Goal: Check status: Check status

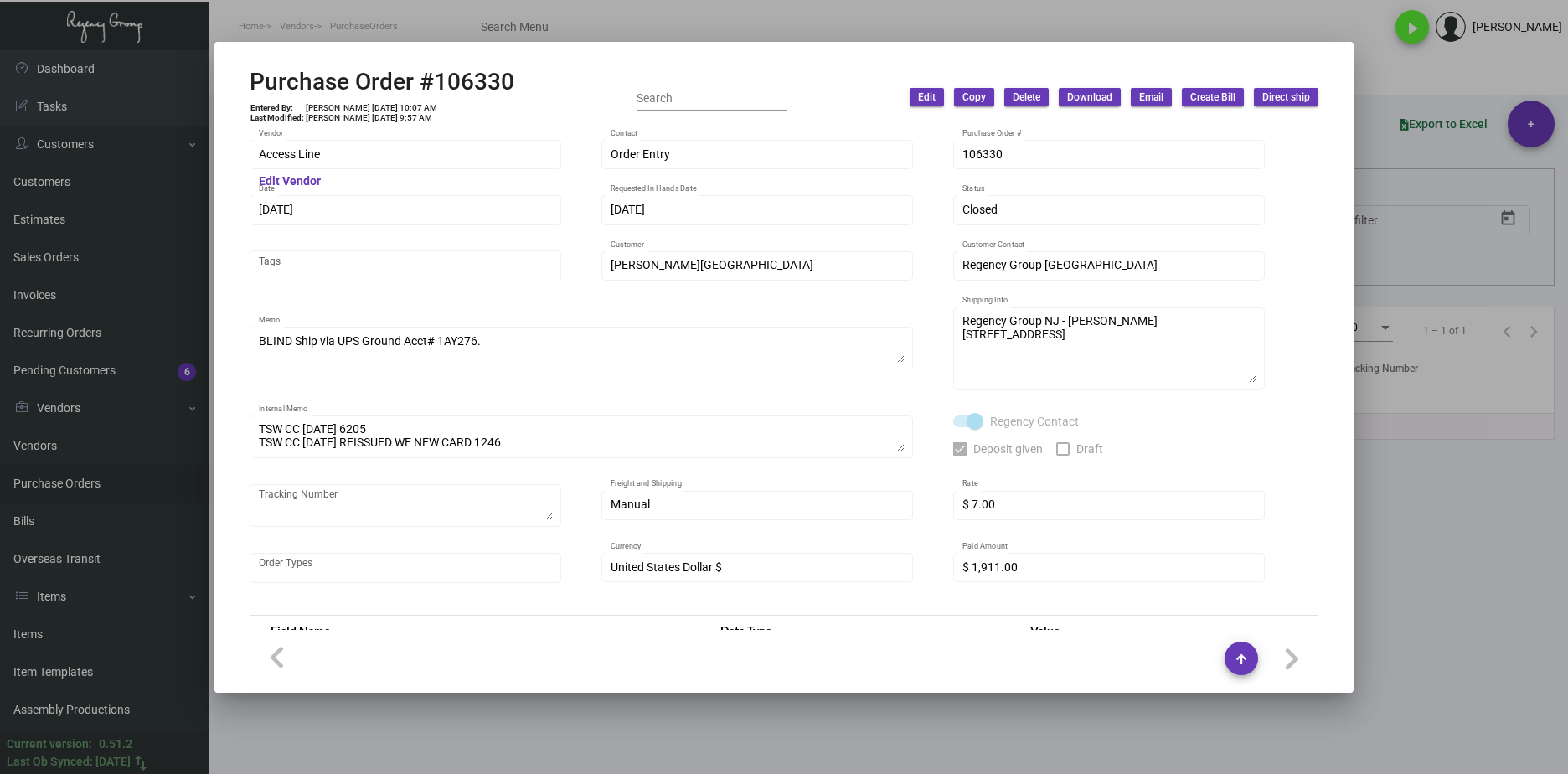
drag, startPoint x: 1467, startPoint y: 520, endPoint x: 1435, endPoint y: 504, distance: 35.8
click at [1469, 519] on div at bounding box center [784, 387] width 1568 height 774
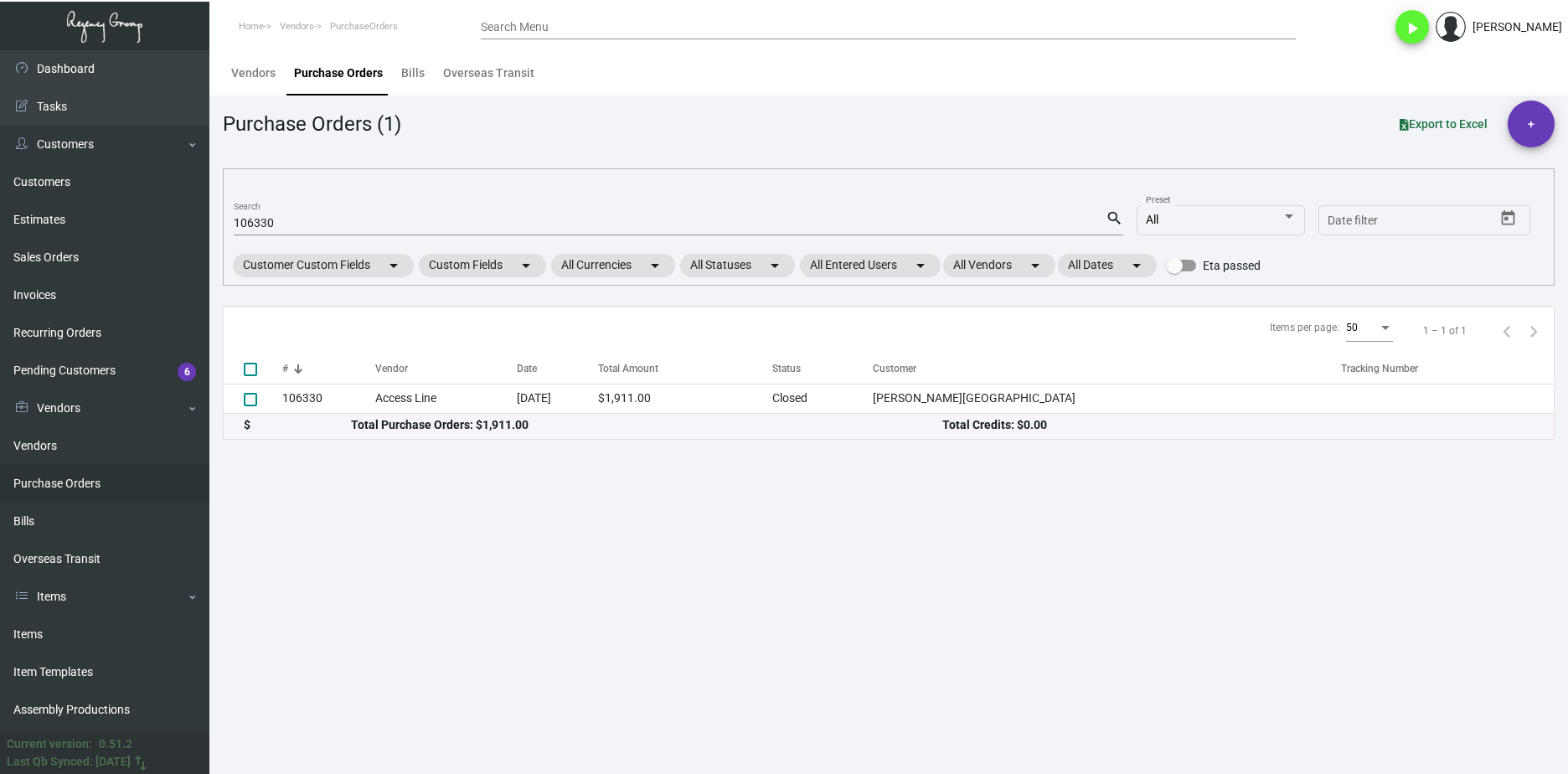
click at [296, 228] on input "106330" at bounding box center [669, 223] width 872 height 13
paste input "695"
type input "106695"
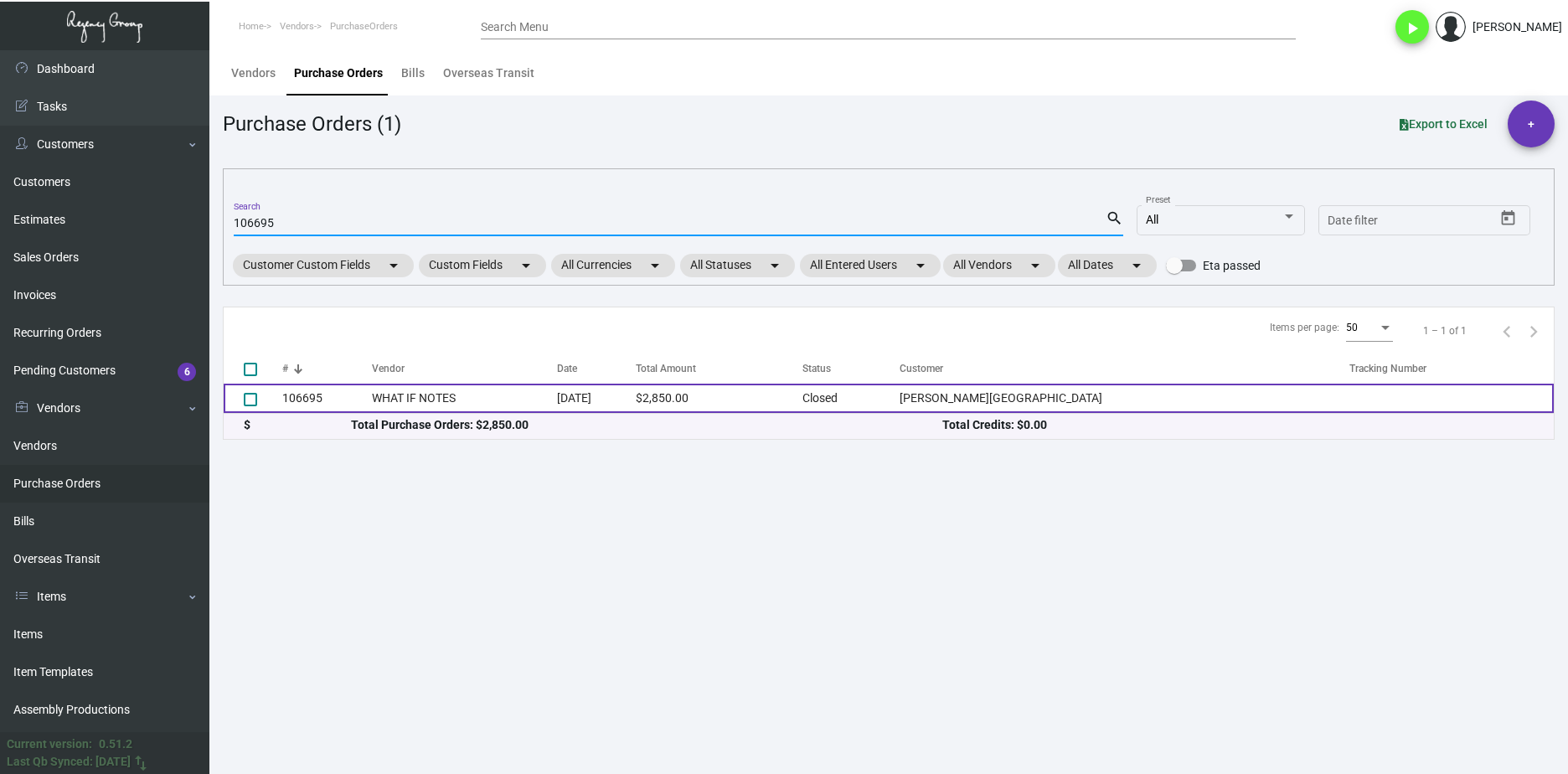
click at [359, 402] on td "106695" at bounding box center [327, 397] width 90 height 29
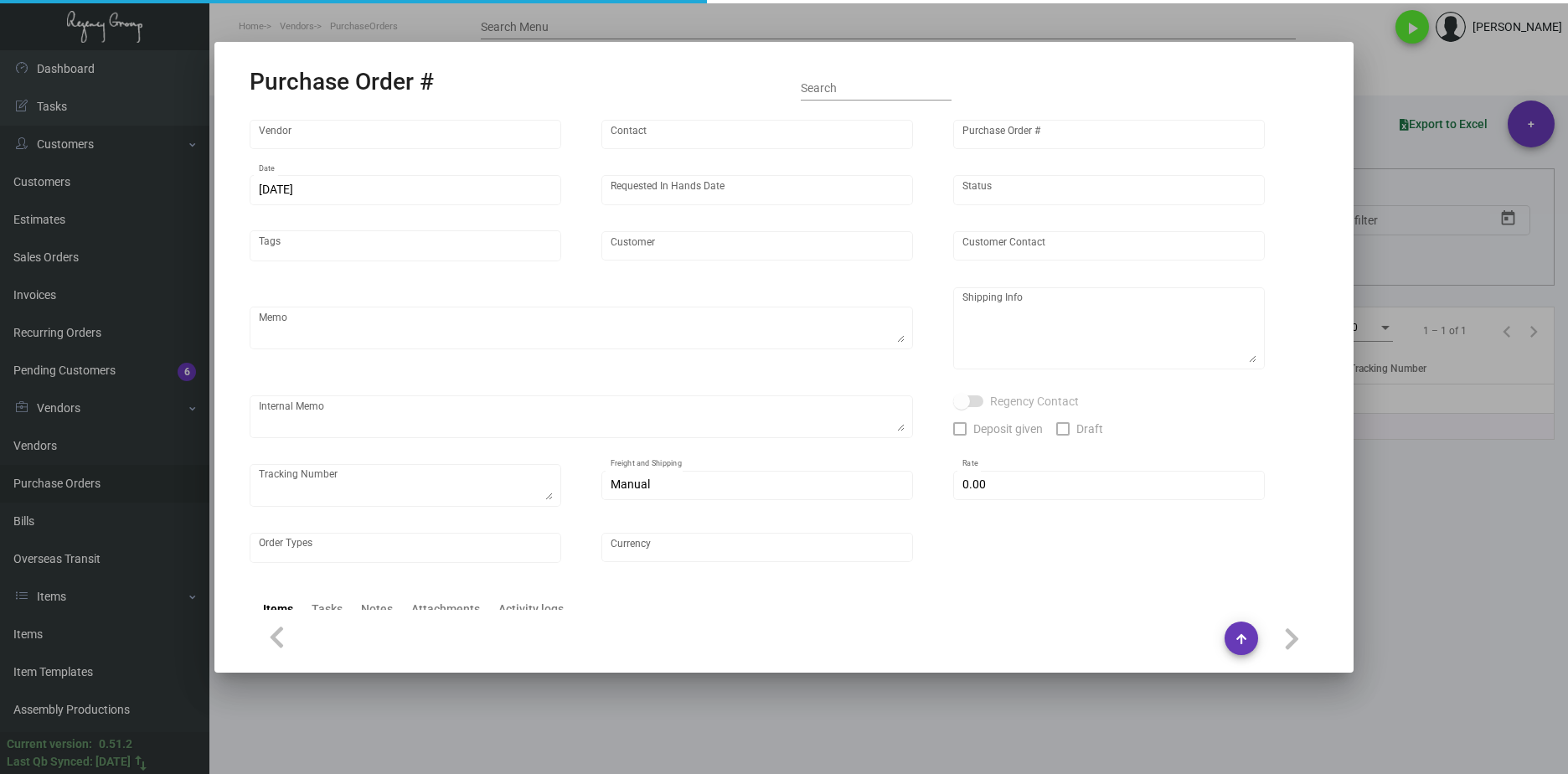
type input "WHAT IF NOTES"
type input "MISSING INFO MISSING INFO"
type input "106695"
type input "[DATE]"
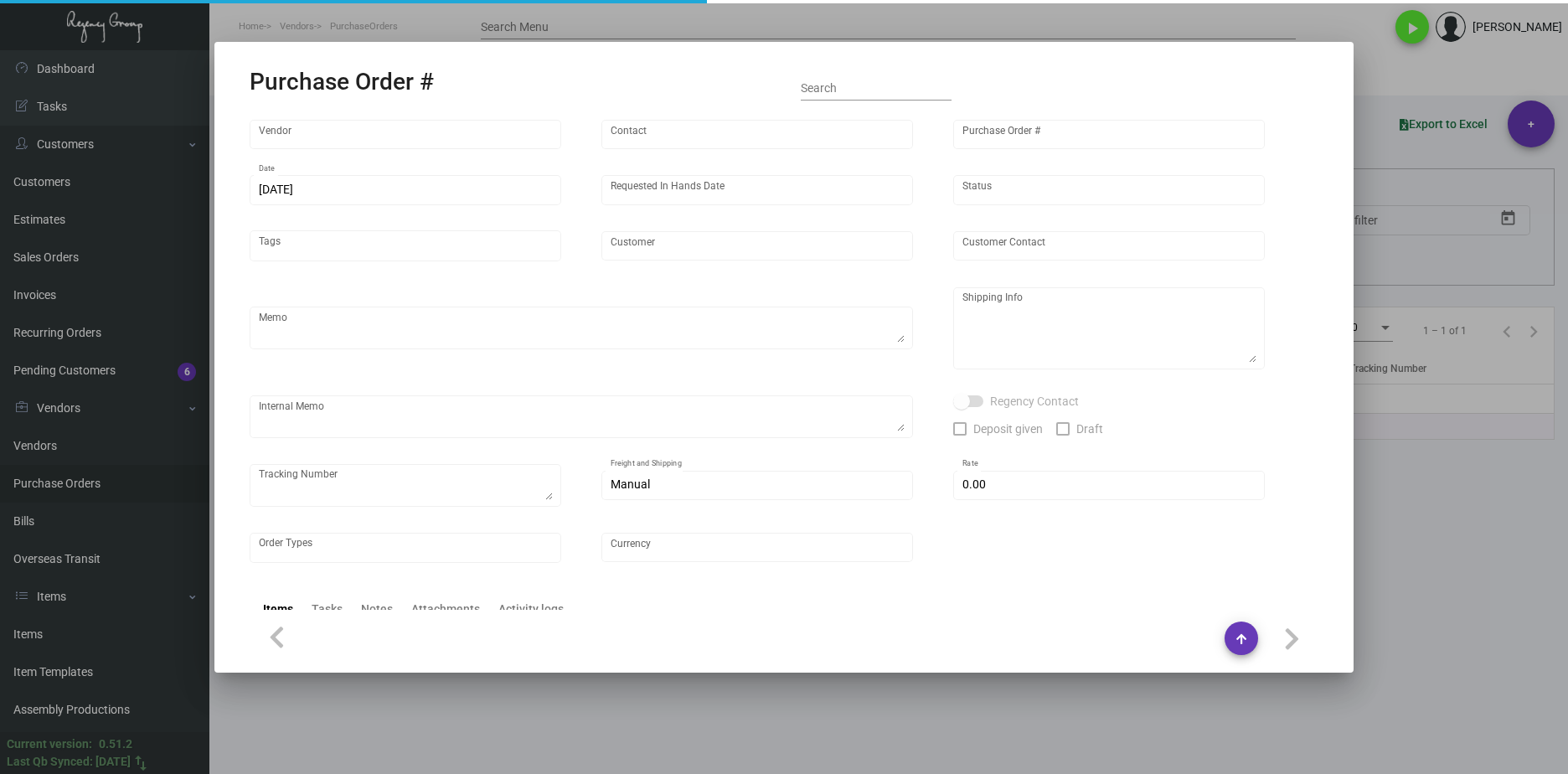
type input "[PERSON_NAME][GEOGRAPHIC_DATA]"
type input "[PERSON_NAME]"
type textarea "Reorder - Purchase Order #90793 / Please reach out to SH for UPS labels."
type textarea "[PERSON_NAME][GEOGRAPHIC_DATA] - [PERSON_NAME] [STREET_ADDRESS][US_STATE]"
type textarea "8/8 - Requested ESD. 8/9 - "No fishing date yet. Waiting for paper." 8/13 - Req…"
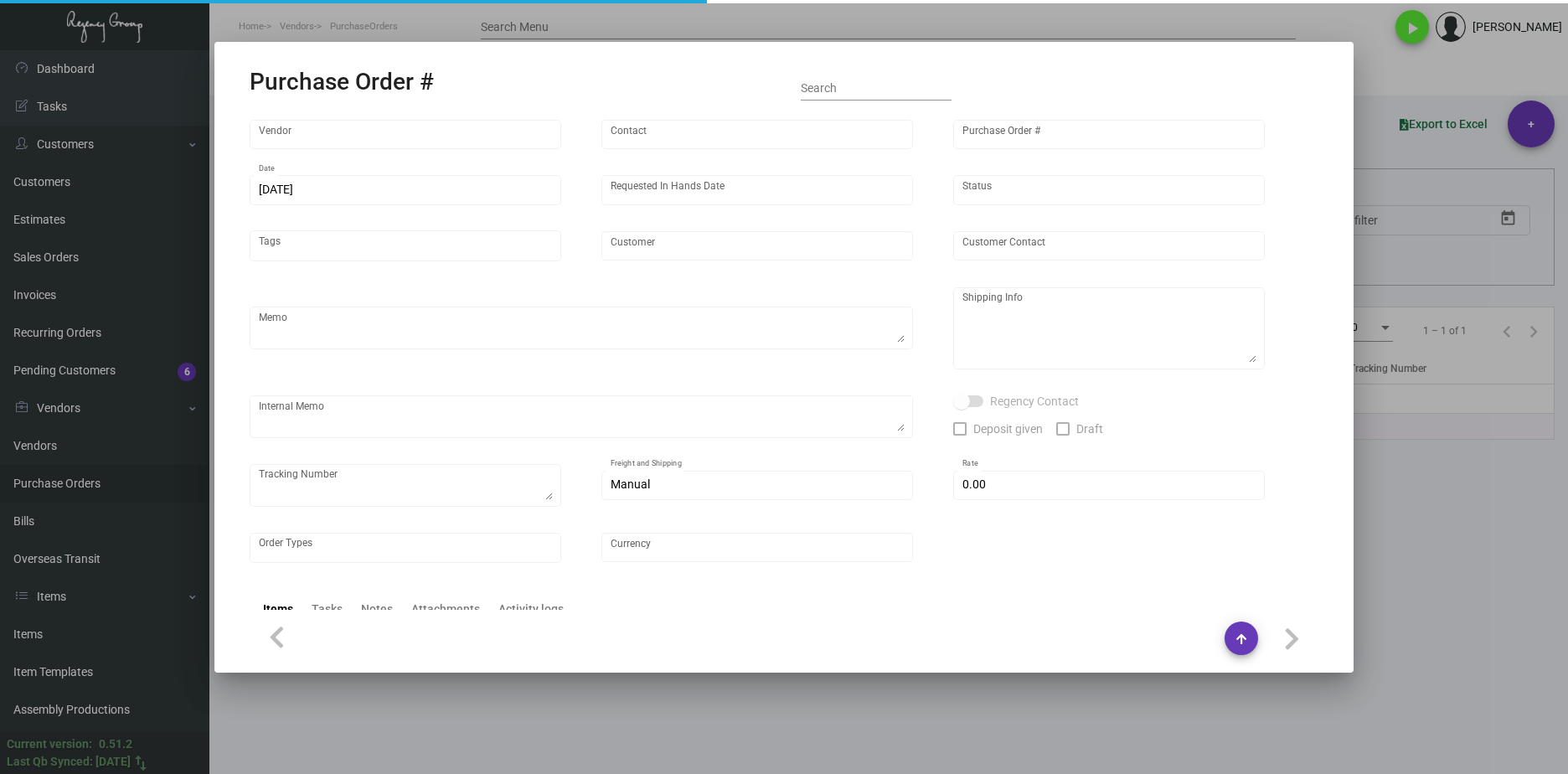
type input "$ 0.00"
type input "United States Dollar $"
